Goal: Transaction & Acquisition: Obtain resource

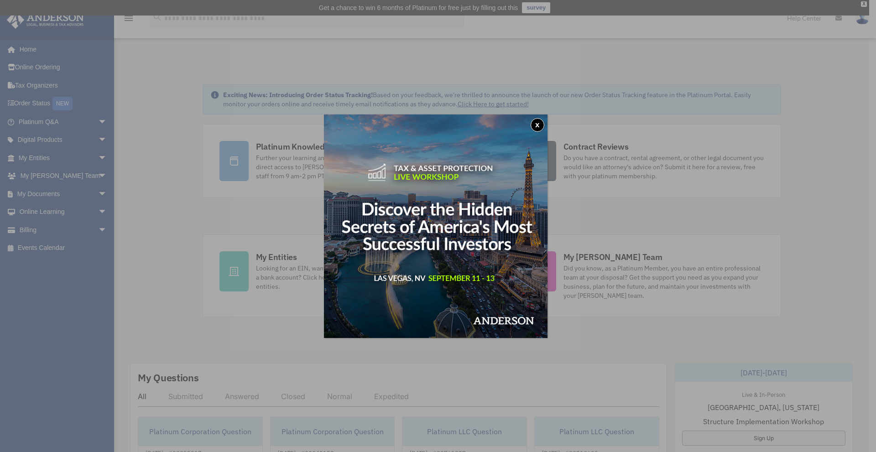
click at [544, 121] on button "x" at bounding box center [538, 125] width 14 height 14
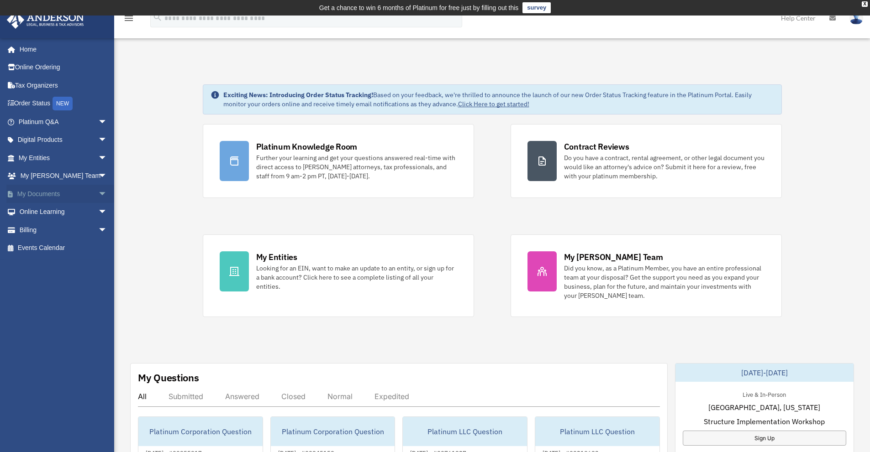
click at [34, 198] on link "My Documents arrow_drop_down" at bounding box center [63, 194] width 115 height 18
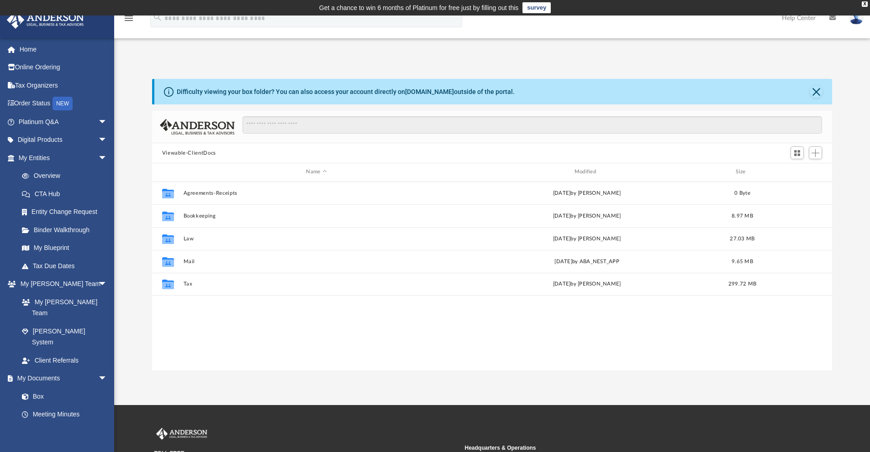
scroll to position [201, 673]
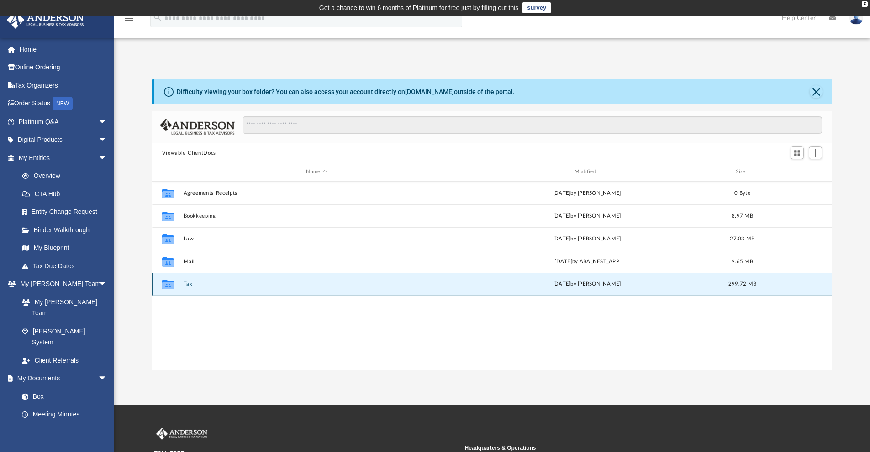
click at [189, 283] on button "Tax" at bounding box center [316, 284] width 266 height 6
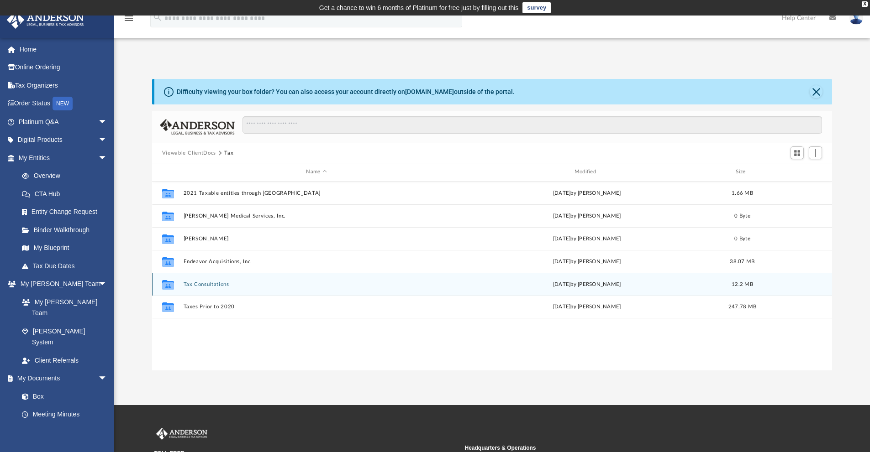
click at [202, 286] on button "Tax Consultations" at bounding box center [316, 285] width 266 height 6
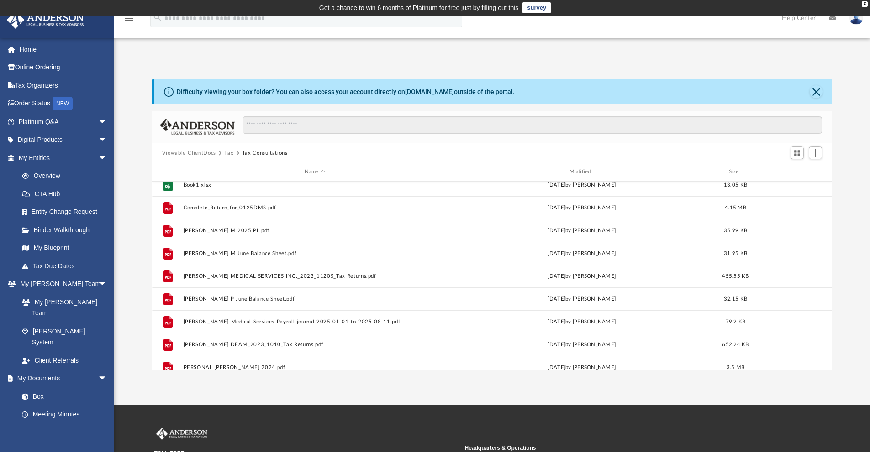
scroll to position [62, 0]
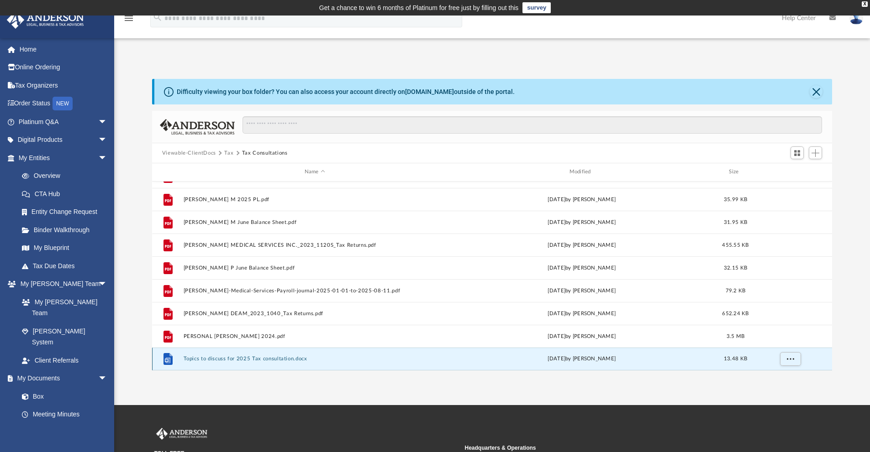
click at [260, 357] on button "Topics to discuss for 2025 Tax consultation.docx" at bounding box center [314, 359] width 263 height 6
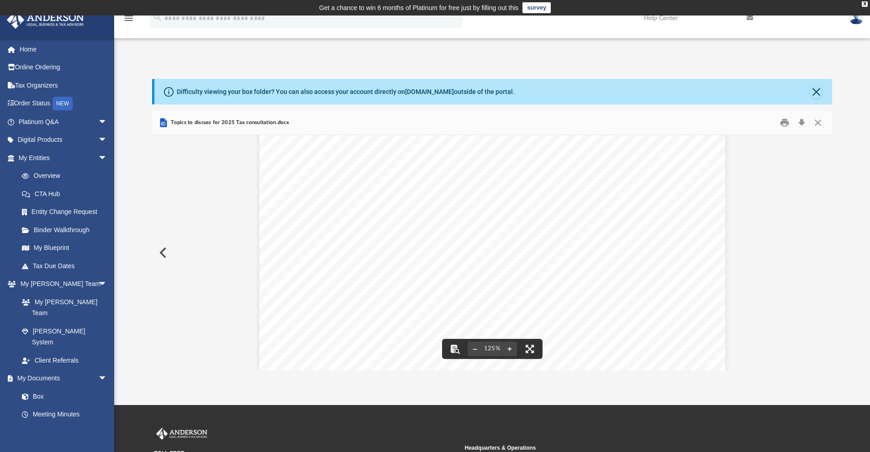
scroll to position [0, 0]
click at [161, 255] on button "Preview" at bounding box center [162, 253] width 20 height 26
click at [818, 125] on button "Close" at bounding box center [817, 123] width 16 height 14
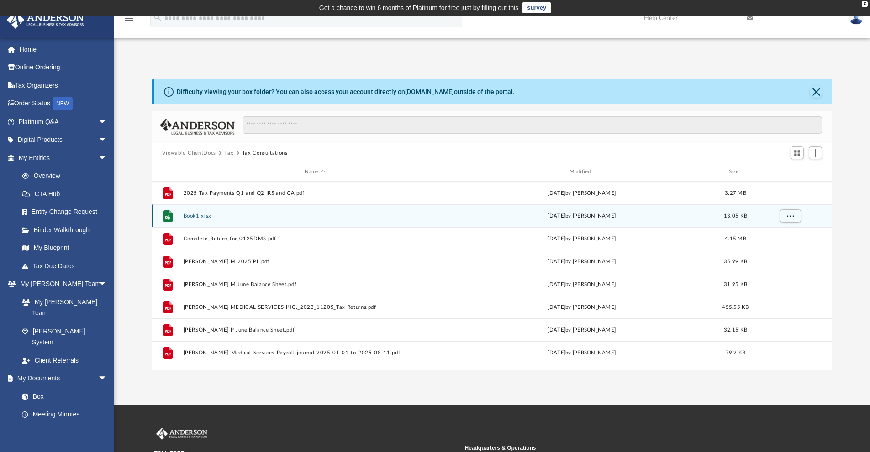
click at [201, 215] on button "Book1.xlsx" at bounding box center [314, 216] width 263 height 6
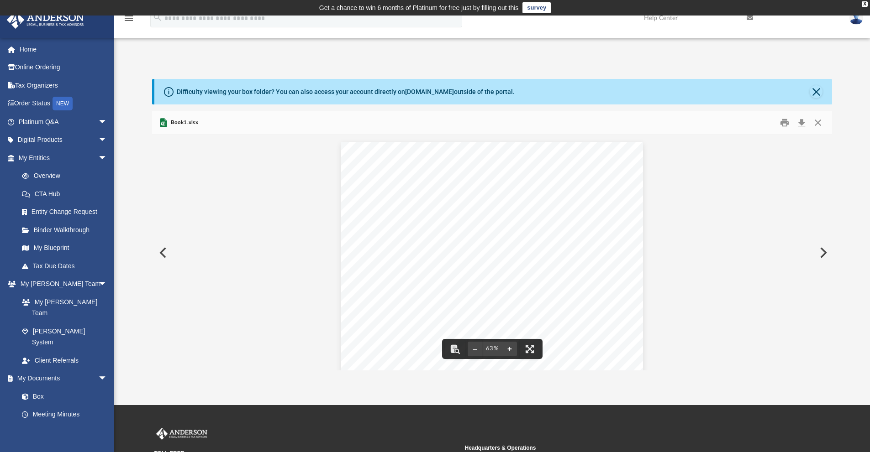
click at [509, 349] on button "File preview" at bounding box center [509, 349] width 15 height 20
click at [509, 347] on button "File preview" at bounding box center [509, 349] width 15 height 20
click at [510, 347] on button "File preview" at bounding box center [509, 349] width 15 height 20
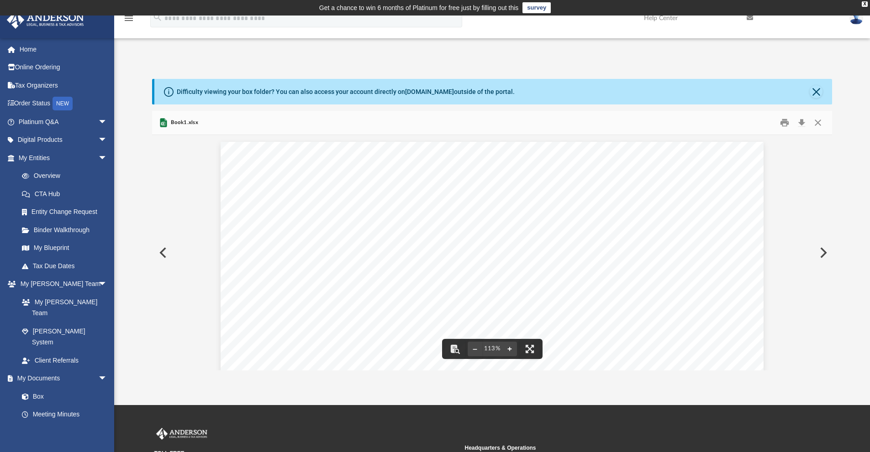
click at [510, 347] on button "File preview" at bounding box center [509, 349] width 15 height 20
click at [512, 351] on button "File preview" at bounding box center [509, 349] width 15 height 20
click at [511, 351] on button "File preview" at bounding box center [509, 349] width 15 height 20
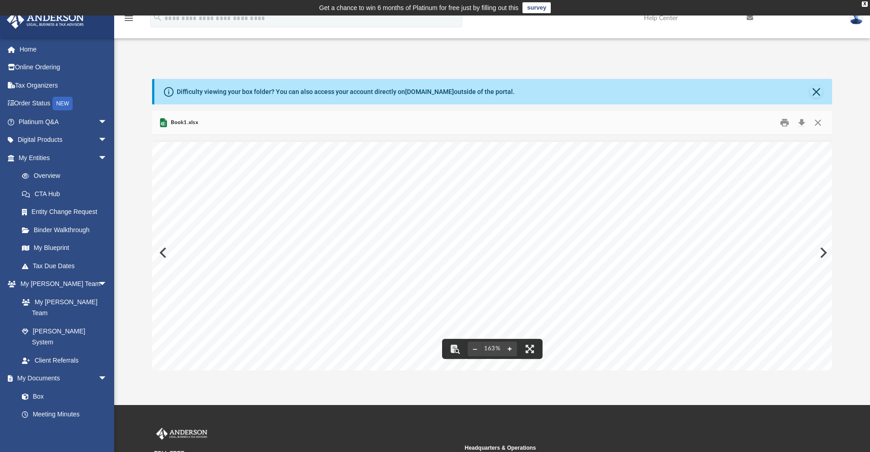
click at [510, 351] on button "File preview" at bounding box center [509, 349] width 15 height 20
click at [510, 352] on button "File preview" at bounding box center [509, 349] width 15 height 20
click at [509, 356] on button "File preview" at bounding box center [509, 349] width 15 height 20
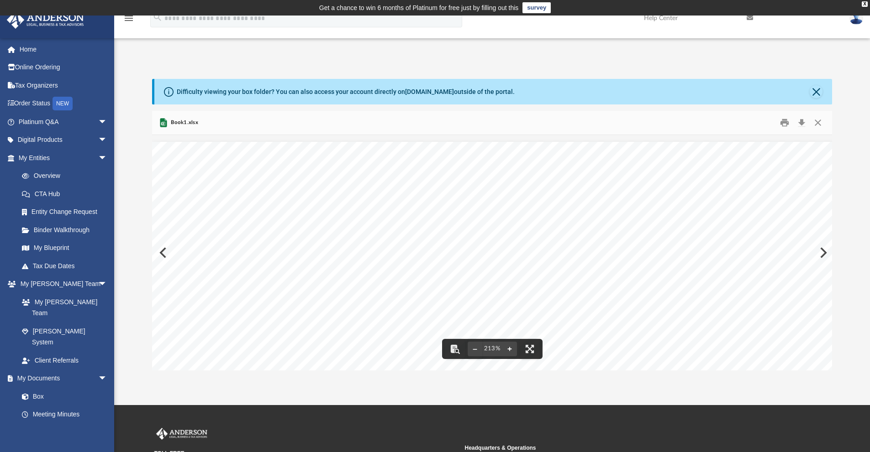
click at [509, 356] on button "File preview" at bounding box center [509, 349] width 15 height 20
click at [818, 121] on button "Close" at bounding box center [817, 123] width 16 height 14
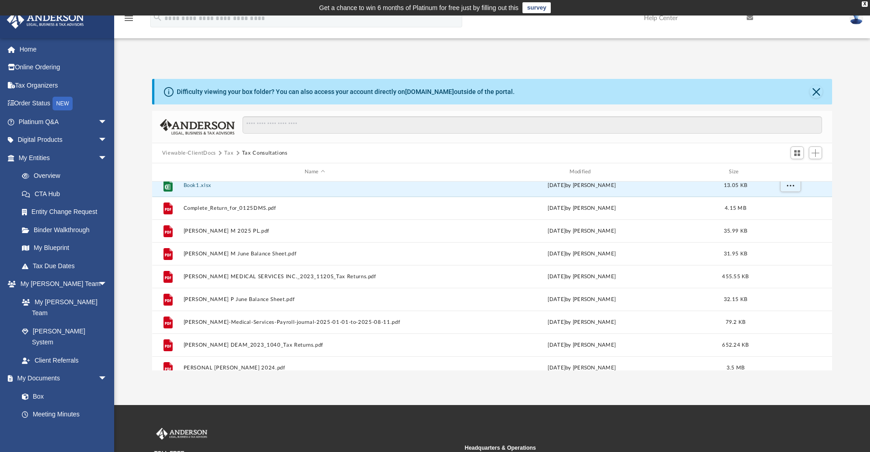
scroll to position [62, 0]
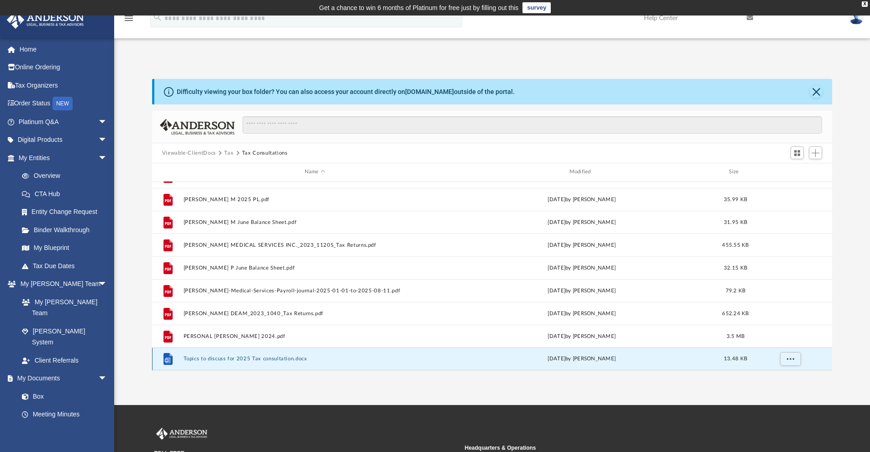
click at [276, 360] on button "Topics to discuss for 2025 Tax consultation.docx" at bounding box center [314, 359] width 263 height 6
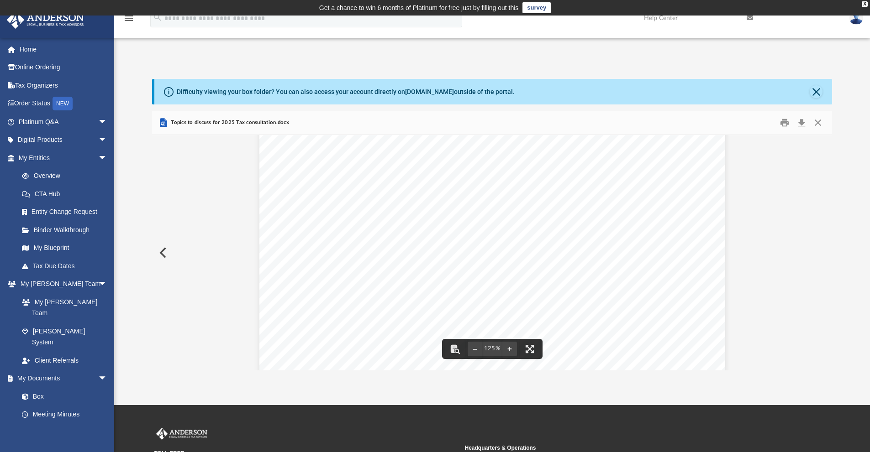
scroll to position [0, 0]
click at [817, 122] on button "Close" at bounding box center [817, 123] width 16 height 14
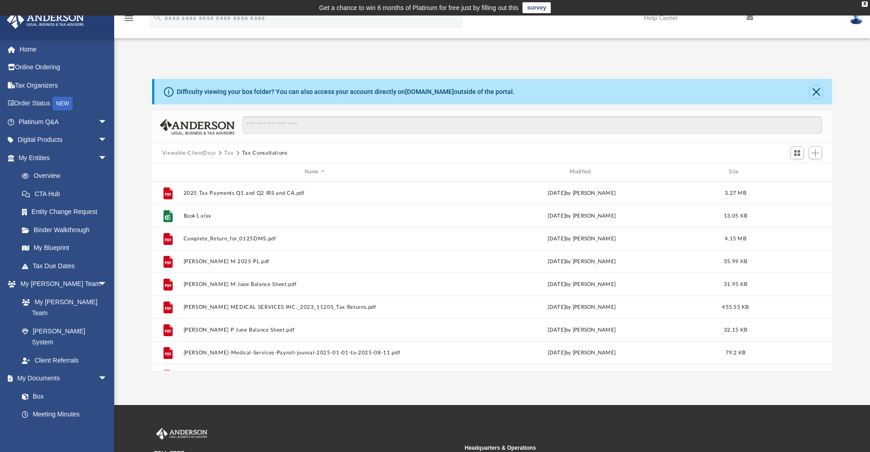
click at [816, 90] on button "Close" at bounding box center [815, 91] width 13 height 13
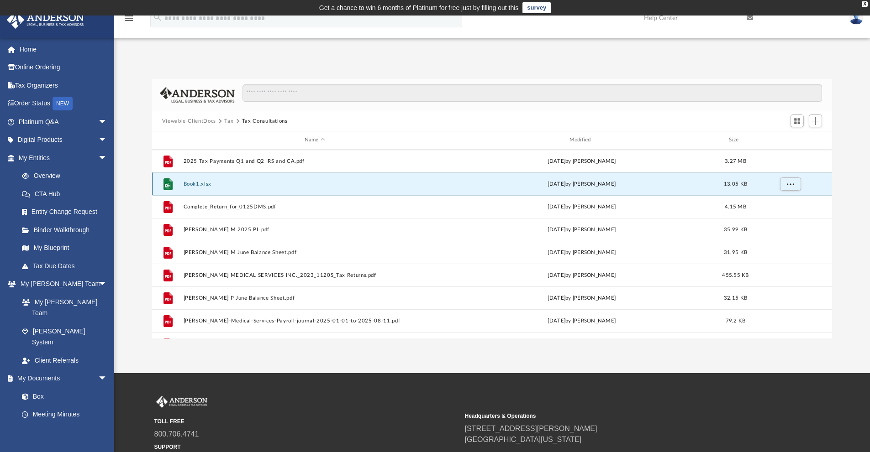
click at [201, 187] on button "Book1.xlsx" at bounding box center [314, 184] width 263 height 6
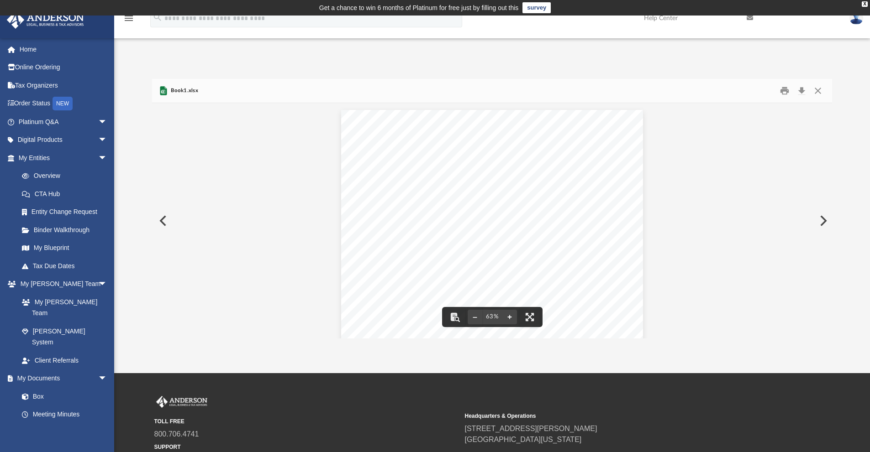
click at [508, 315] on button "File preview" at bounding box center [509, 317] width 15 height 20
click at [509, 315] on button "File preview" at bounding box center [509, 317] width 15 height 20
click at [509, 317] on button "File preview" at bounding box center [509, 317] width 15 height 20
click at [509, 318] on button "File preview" at bounding box center [509, 317] width 15 height 20
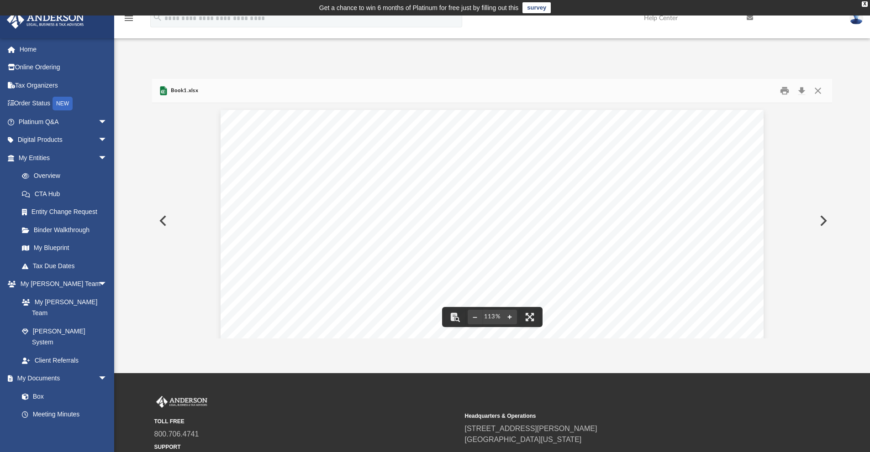
click at [509, 319] on button "File preview" at bounding box center [509, 317] width 15 height 20
click at [506, 319] on button "File preview" at bounding box center [509, 317] width 15 height 20
click at [506, 320] on button "File preview" at bounding box center [509, 317] width 15 height 20
click at [505, 321] on button "File preview" at bounding box center [509, 317] width 15 height 20
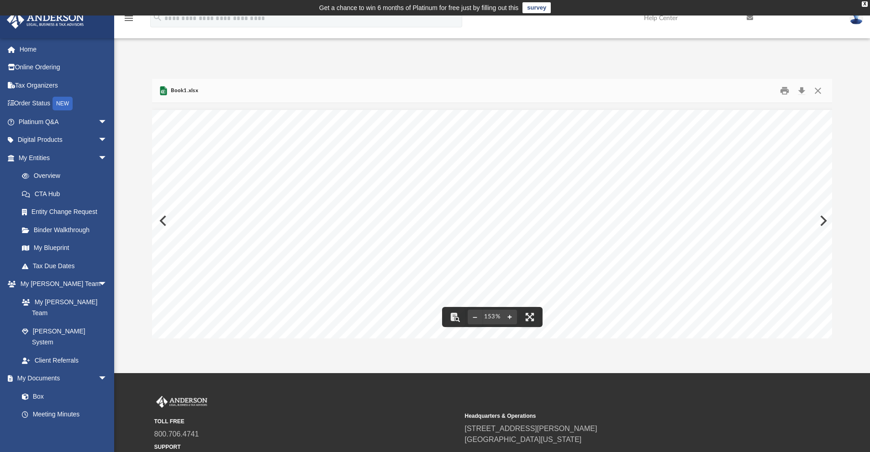
click at [505, 322] on button "File preview" at bounding box center [509, 317] width 15 height 20
click at [505, 324] on button "File preview" at bounding box center [509, 317] width 15 height 20
click at [505, 325] on button "File preview" at bounding box center [509, 317] width 15 height 20
drag, startPoint x: 505, startPoint y: 325, endPoint x: 510, endPoint y: 334, distance: 10.3
click at [504, 325] on button "File preview" at bounding box center [509, 317] width 15 height 20
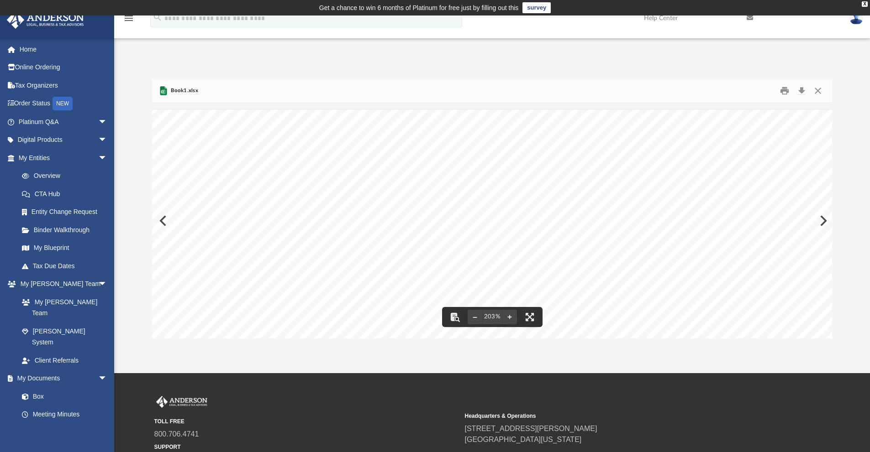
scroll to position [0, 303]
click at [815, 89] on button "Close" at bounding box center [817, 91] width 16 height 14
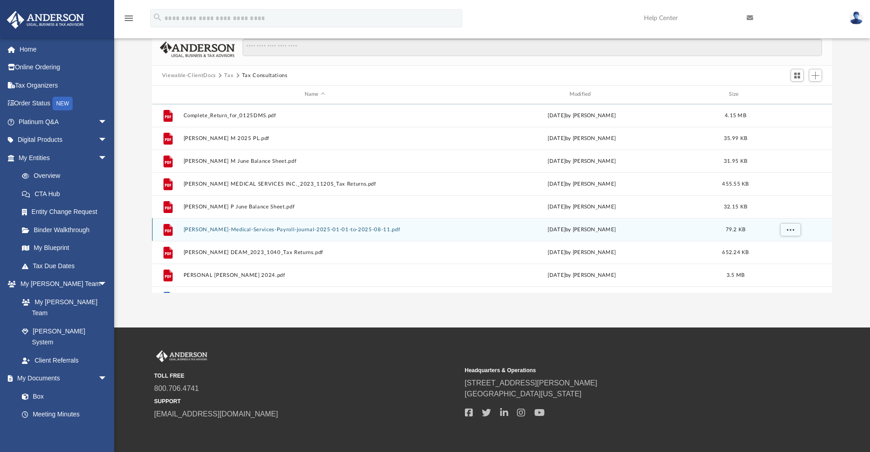
scroll to position [0, 0]
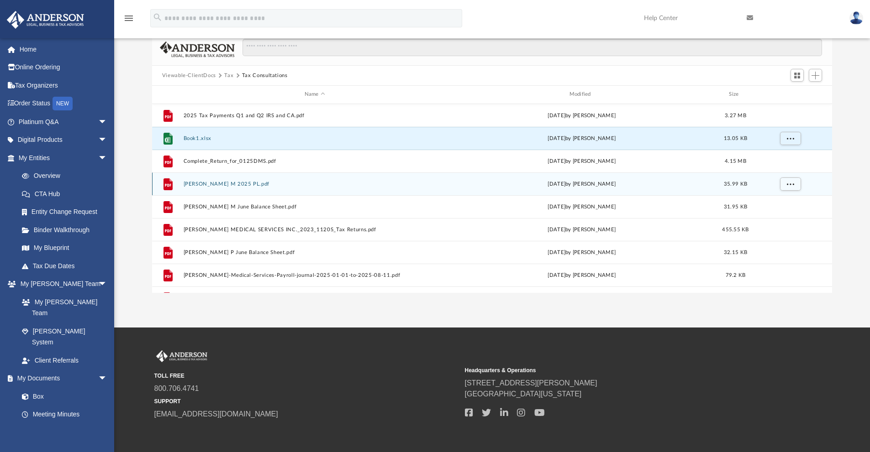
click at [263, 185] on button "[PERSON_NAME] M 2025 PL.pdf" at bounding box center [314, 184] width 263 height 6
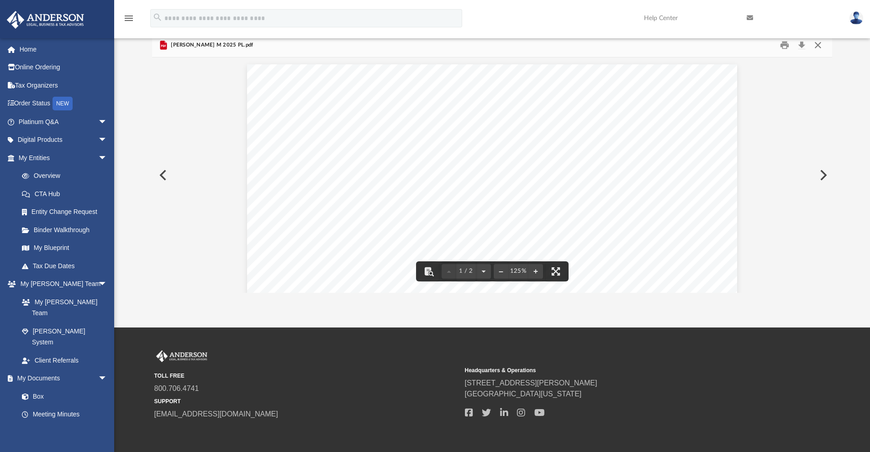
click at [818, 47] on button "Close" at bounding box center [817, 45] width 16 height 14
